Goal: Task Accomplishment & Management: Manage account settings

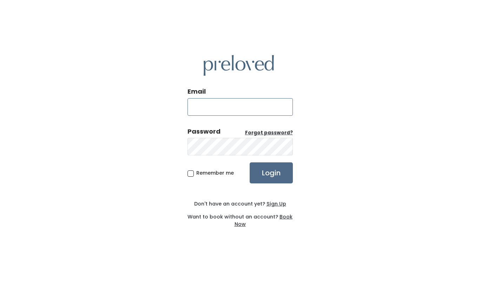
type input "susan2368@sbcglobal.net"
click at [196, 174] on span "Remember me" at bounding box center [215, 173] width 38 height 7
click at [196, 174] on input "Remember me" at bounding box center [198, 172] width 5 height 5
checkbox input "true"
click at [281, 175] on input "Login" at bounding box center [271, 173] width 43 height 21
